Goal: Task Accomplishment & Management: Complete application form

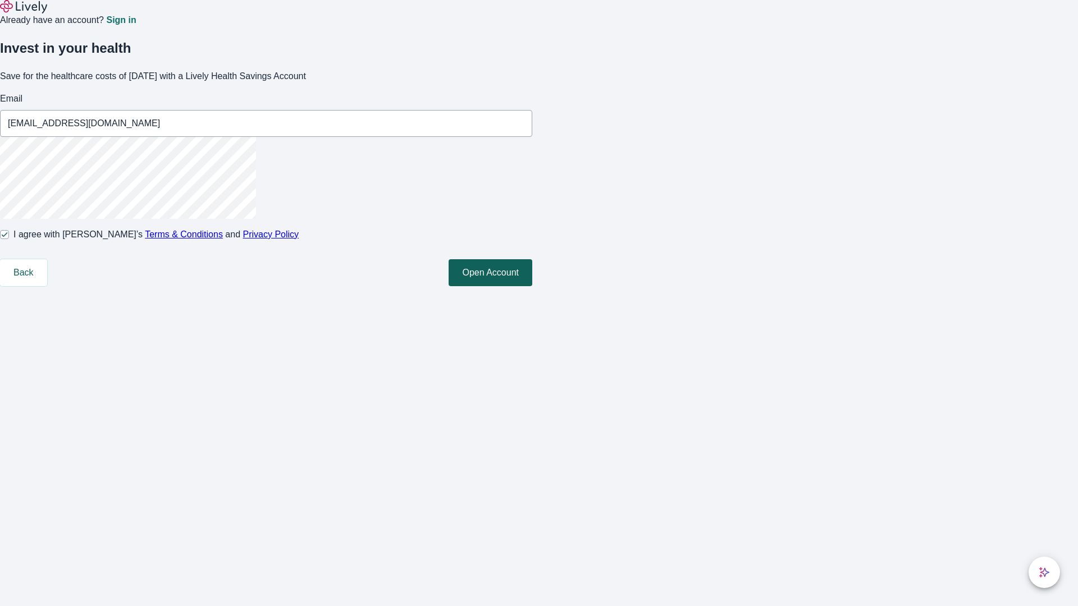
click at [532, 286] on button "Open Account" at bounding box center [491, 272] width 84 height 27
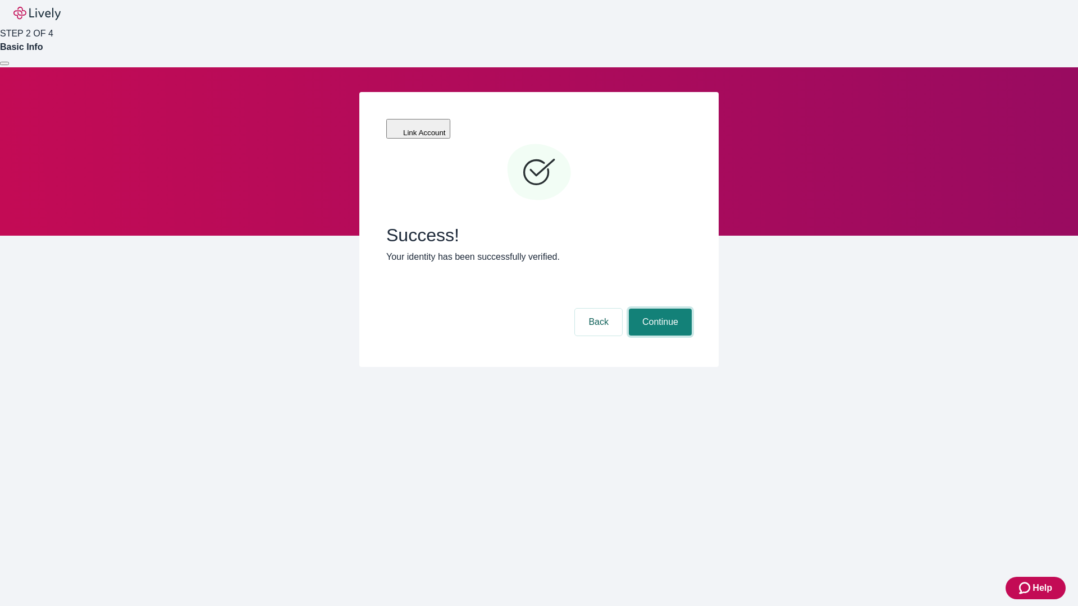
click at [659, 309] on button "Continue" at bounding box center [660, 322] width 63 height 27
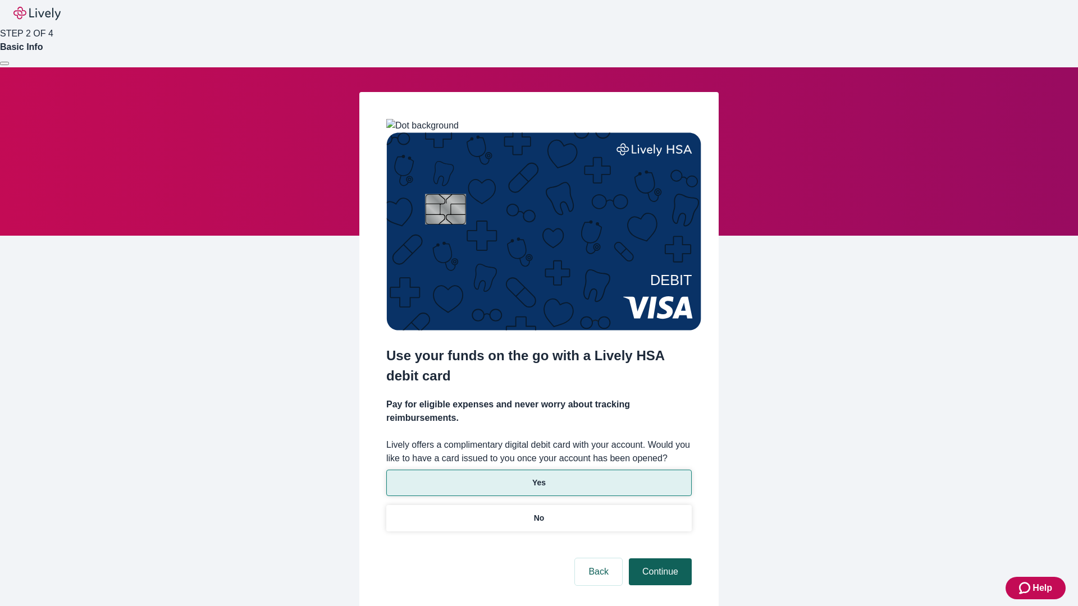
click at [538, 513] on p "No" at bounding box center [539, 519] width 11 height 12
click at [659, 559] on button "Continue" at bounding box center [660, 572] width 63 height 27
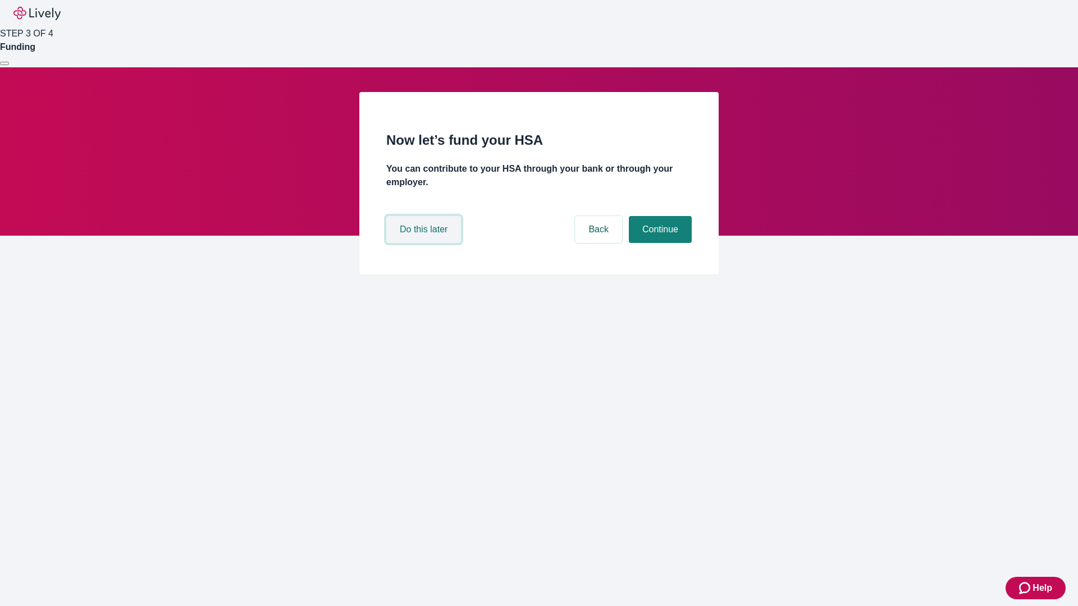
click at [425, 243] on button "Do this later" at bounding box center [423, 229] width 75 height 27
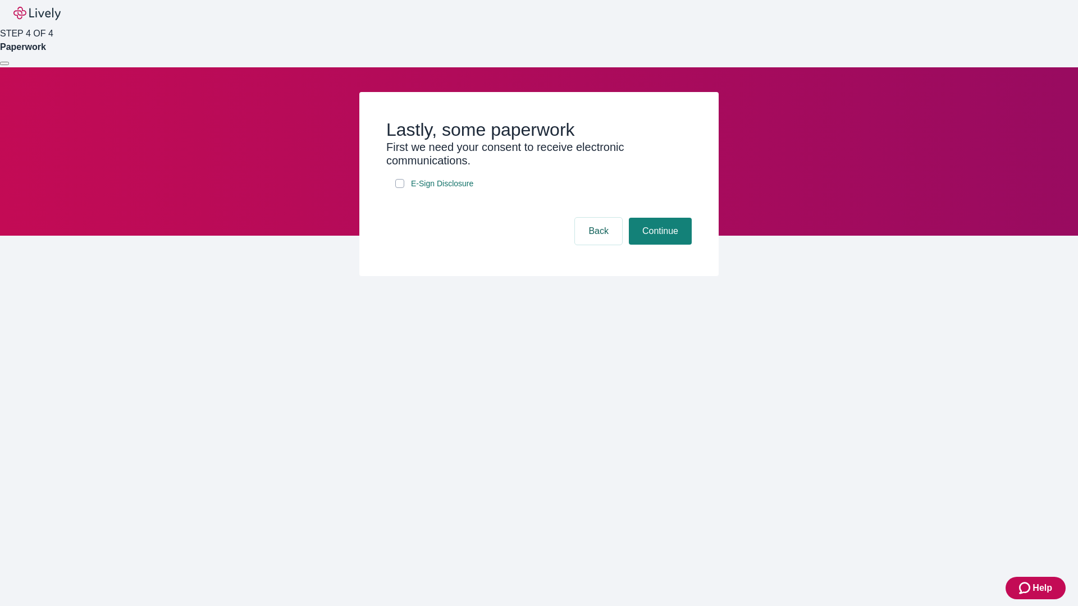
click at [400, 188] on input "E-Sign Disclosure" at bounding box center [399, 183] width 9 height 9
checkbox input "true"
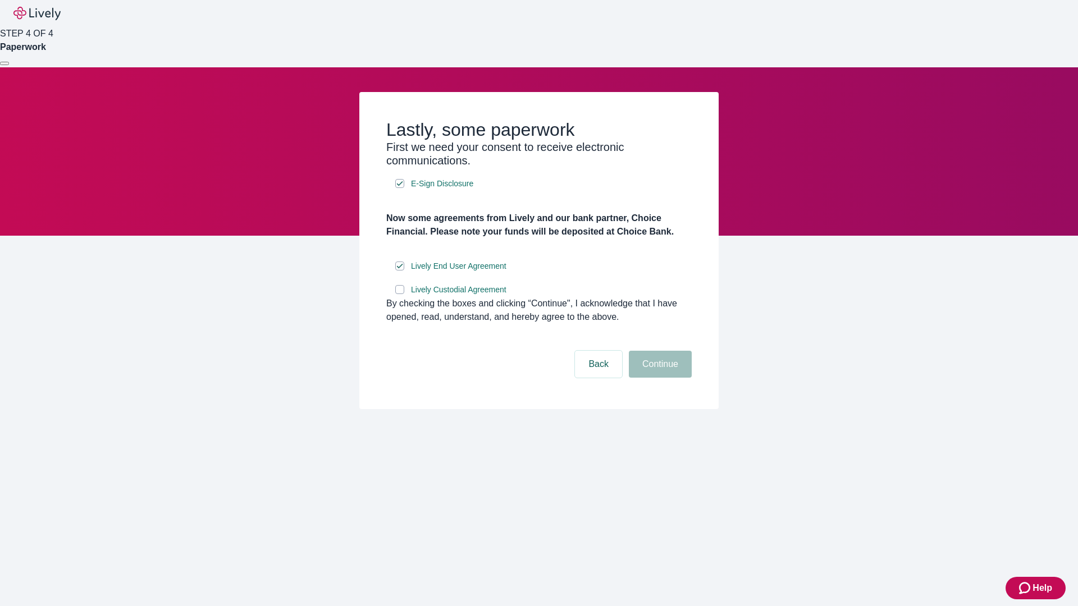
click at [400, 294] on input "Lively Custodial Agreement" at bounding box center [399, 289] width 9 height 9
checkbox input "true"
click at [659, 378] on button "Continue" at bounding box center [660, 364] width 63 height 27
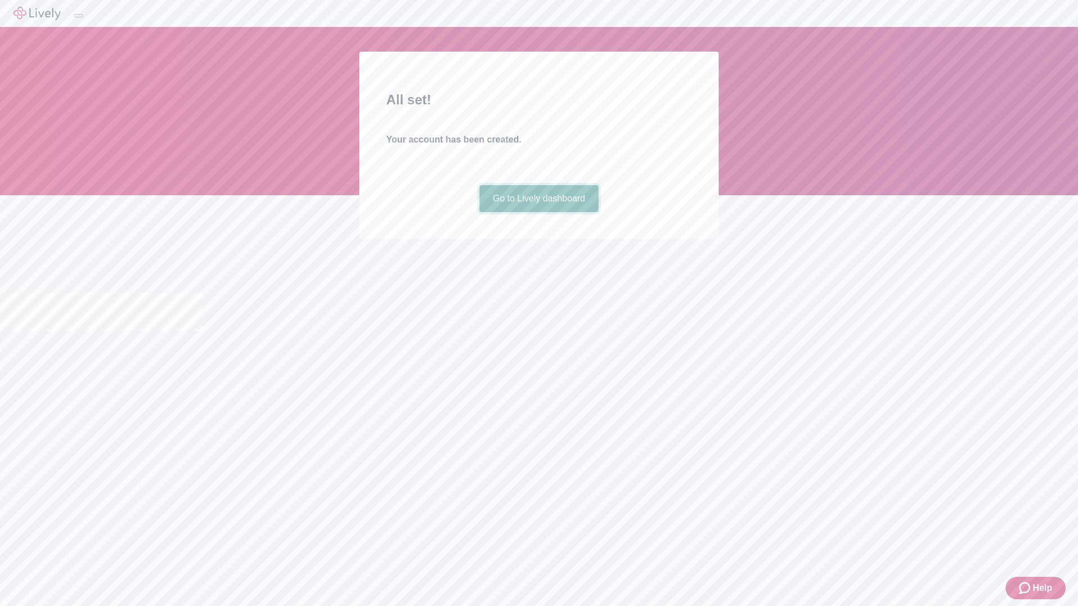
click at [538, 212] on link "Go to Lively dashboard" at bounding box center [539, 198] width 120 height 27
